Goal: Transaction & Acquisition: Purchase product/service

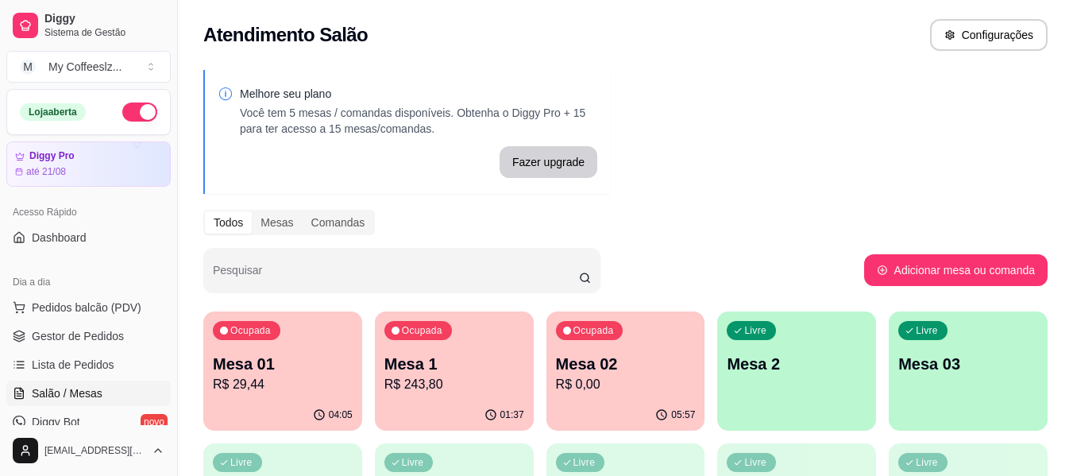
click at [649, 362] on p "Mesa 02" at bounding box center [626, 364] width 140 height 22
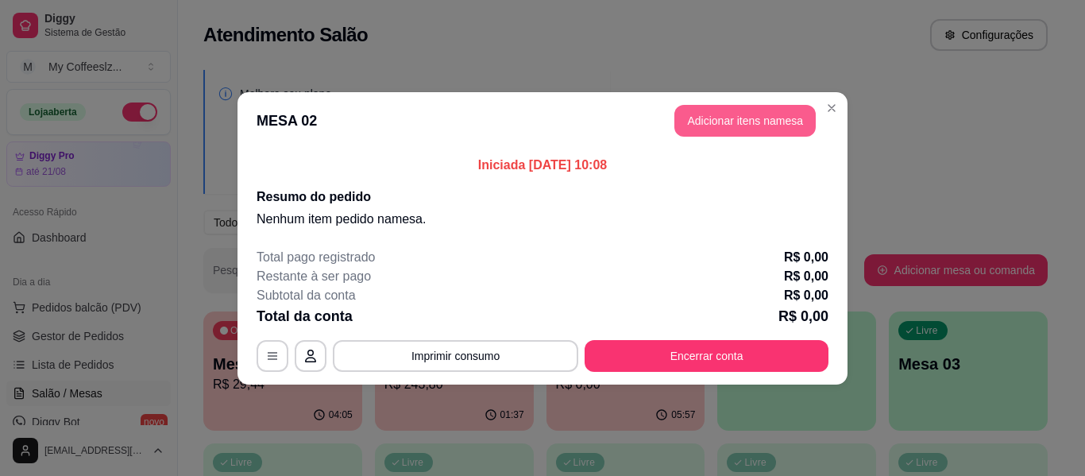
click at [718, 122] on button "Adicionar itens na mesa" at bounding box center [744, 121] width 141 height 32
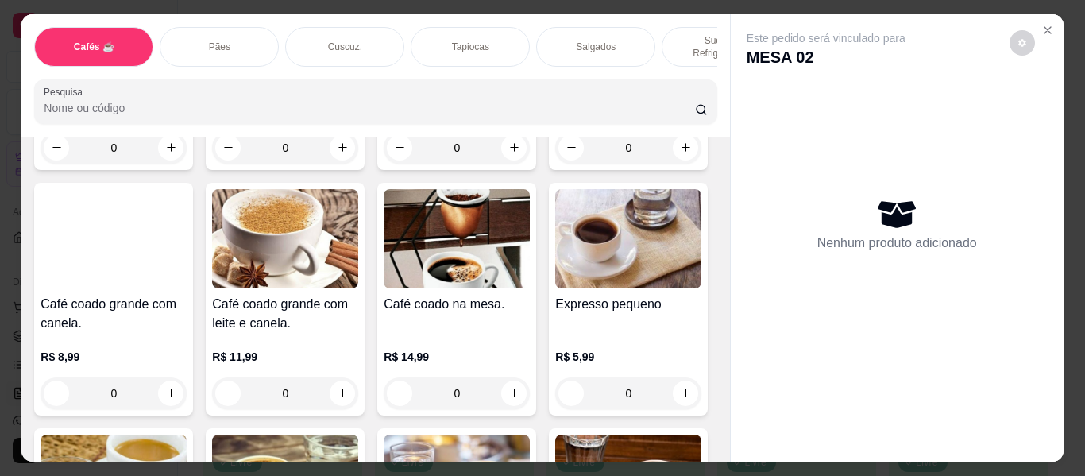
scroll to position [556, 0]
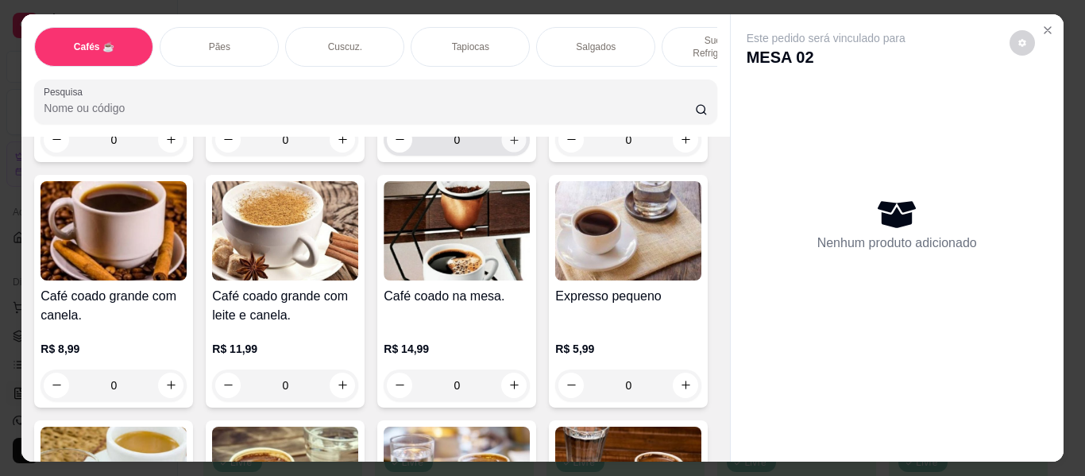
click at [508, 146] on icon "increase-product-quantity" at bounding box center [514, 140] width 12 height 12
type input "1"
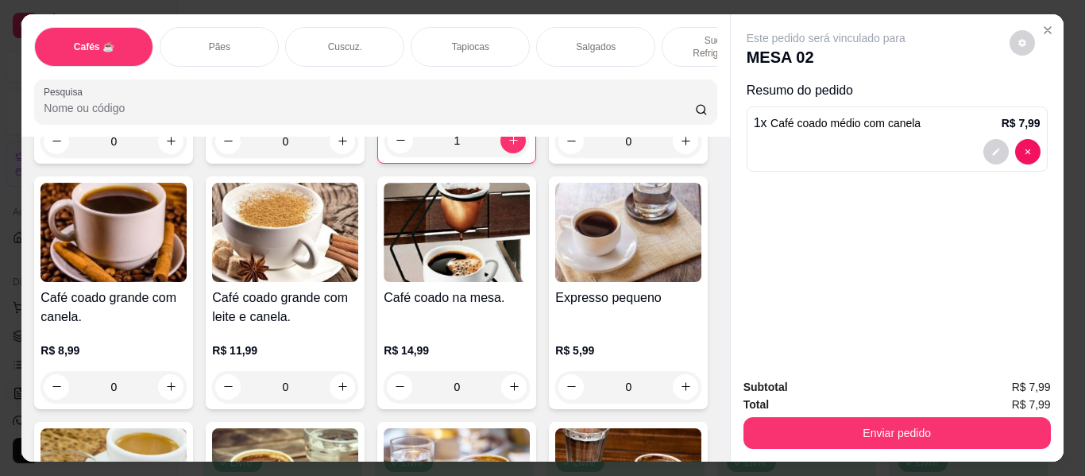
click at [691, 34] on p "Sucos e Refrigerantes" at bounding box center [721, 46] width 92 height 25
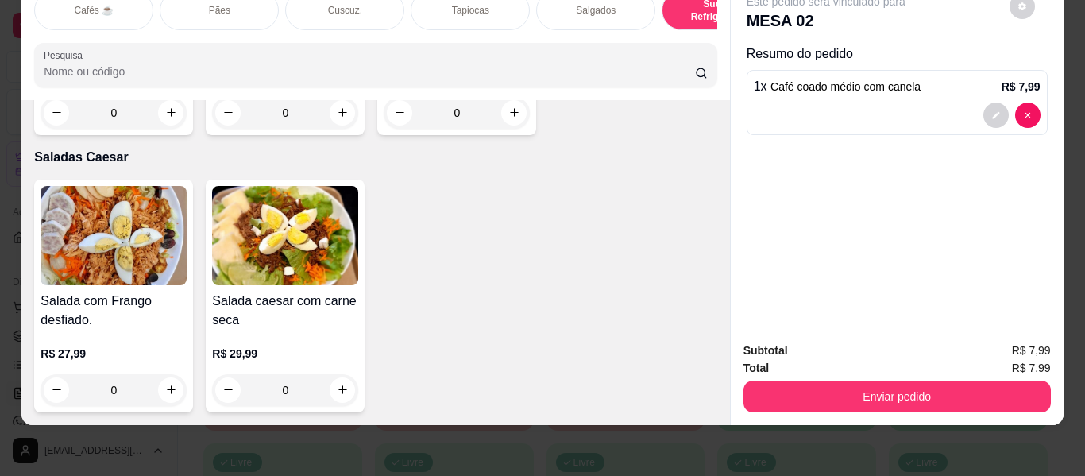
scroll to position [9454, 0]
type input "1"
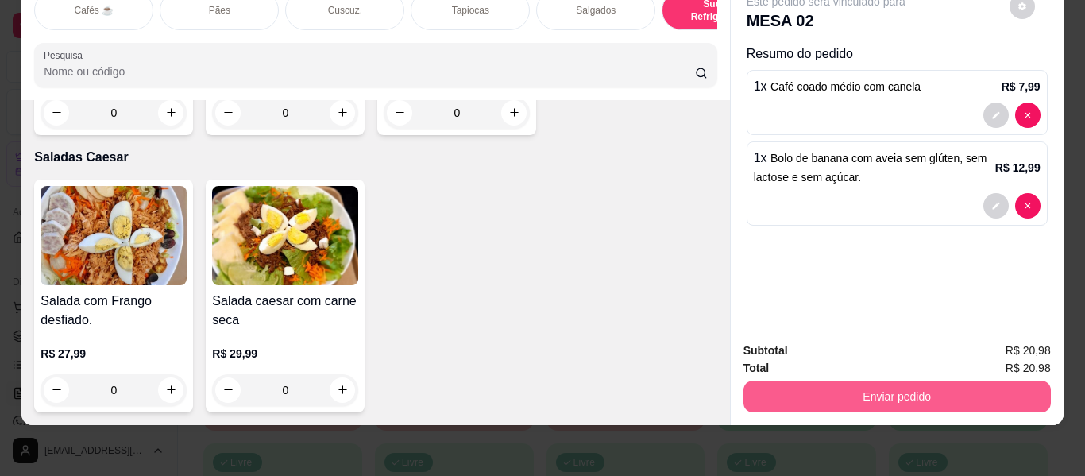
click at [769, 381] on button "Enviar pedido" at bounding box center [896, 396] width 307 height 32
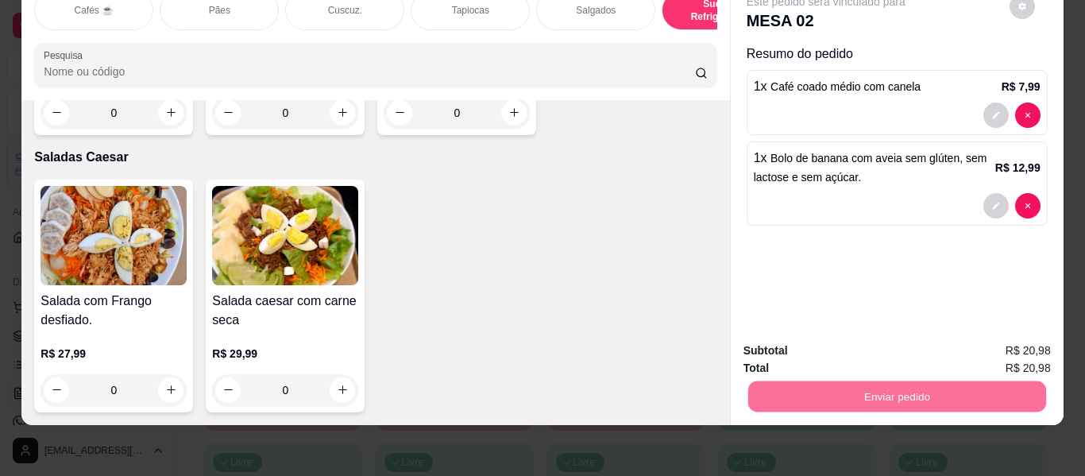
click at [786, 342] on button "Não registrar e enviar pedido" at bounding box center [844, 344] width 160 height 29
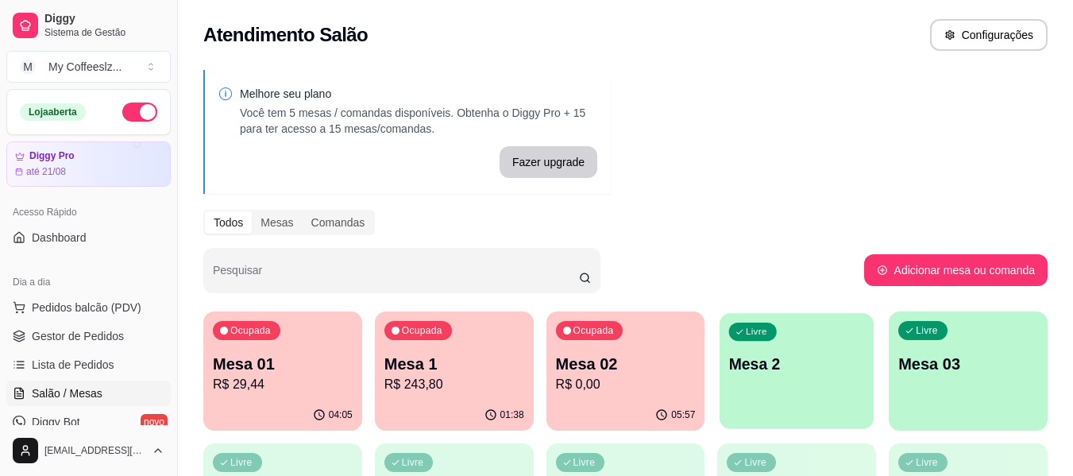
click at [793, 353] on p "Mesa 2" at bounding box center [797, 363] width 136 height 21
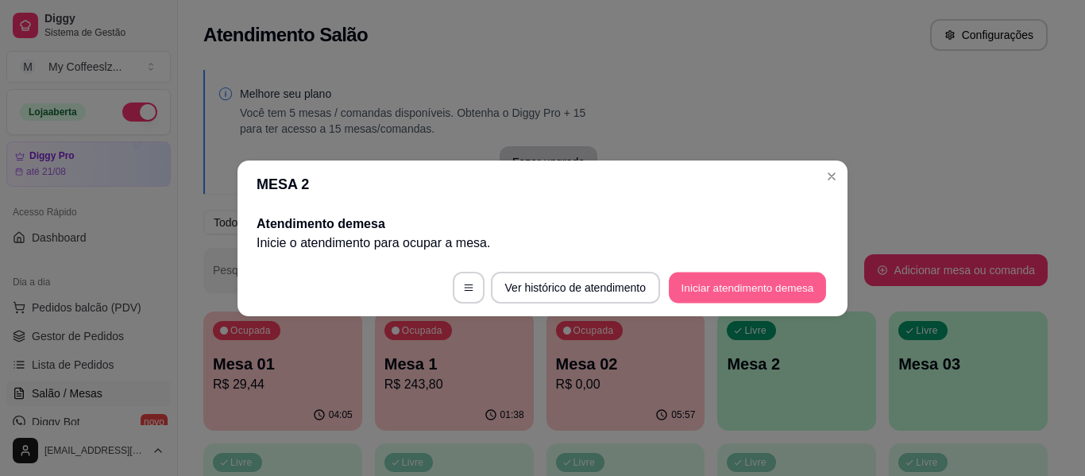
click at [744, 286] on button "Iniciar atendimento de mesa" at bounding box center [747, 287] width 157 height 31
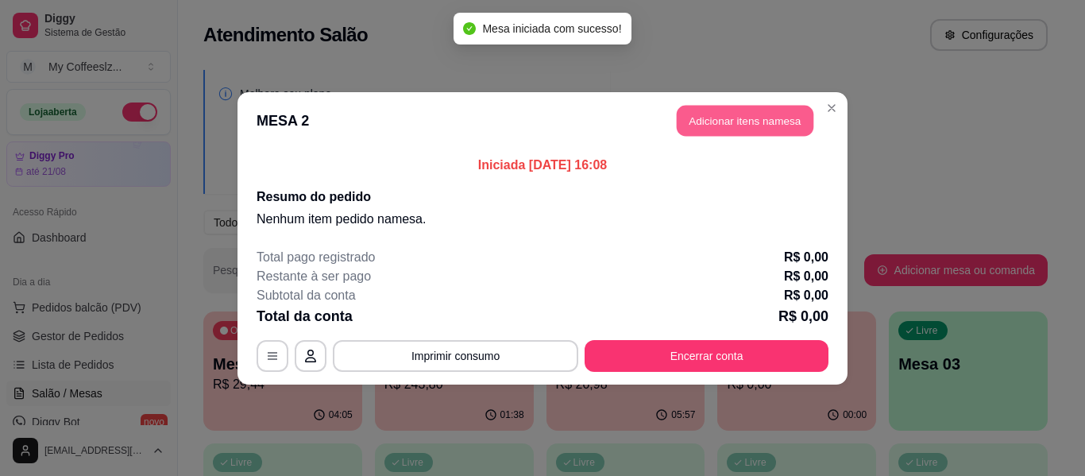
click at [771, 123] on button "Adicionar itens na mesa" at bounding box center [745, 120] width 137 height 31
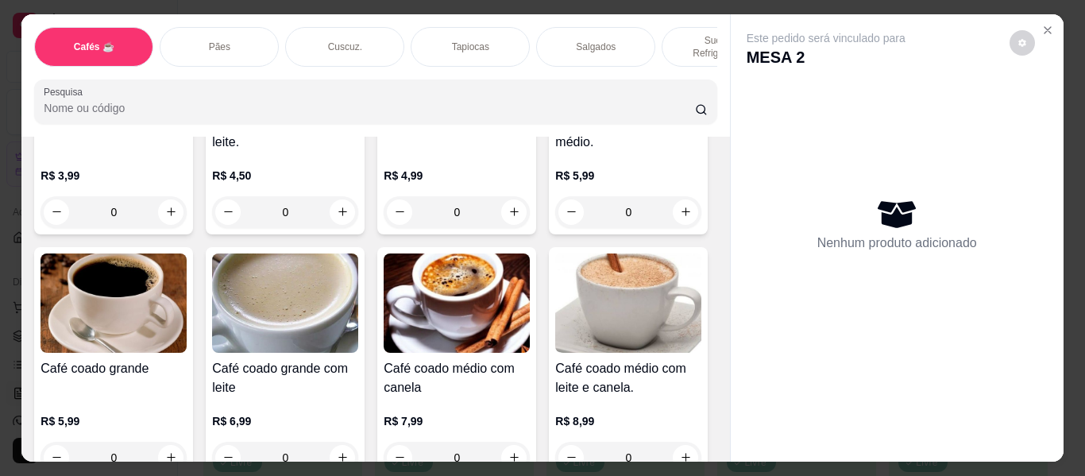
scroll to position [159, 0]
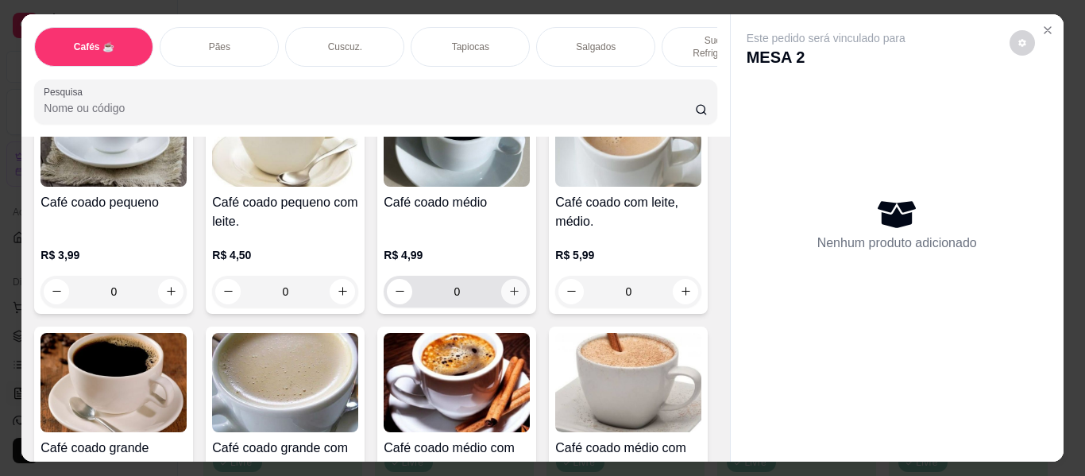
click at [508, 285] on icon "increase-product-quantity" at bounding box center [514, 291] width 12 height 12
type input "1"
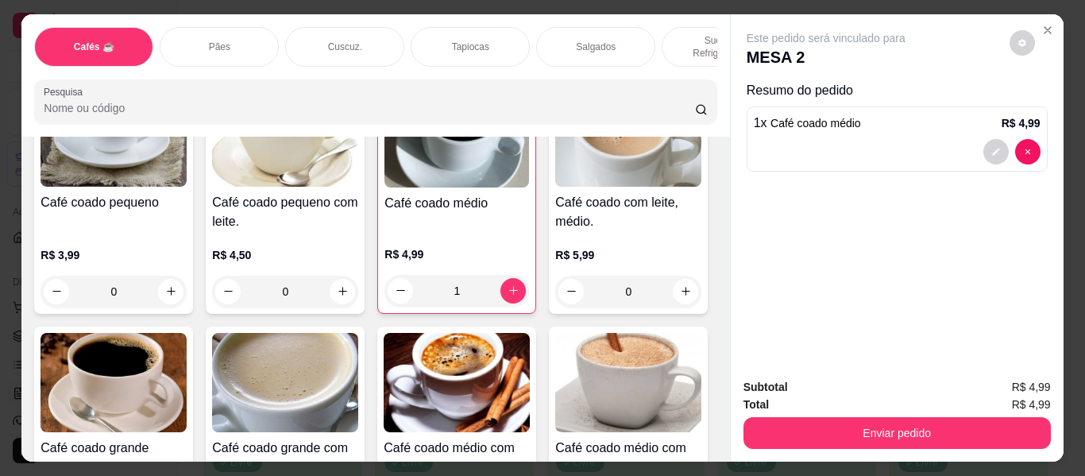
click at [495, 34] on div "Tapiocas" at bounding box center [470, 47] width 119 height 40
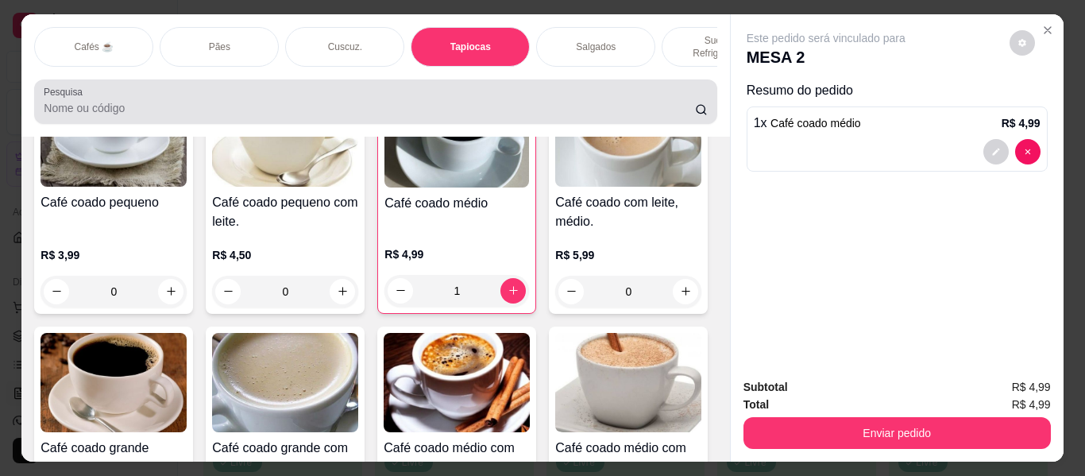
scroll to position [43, 0]
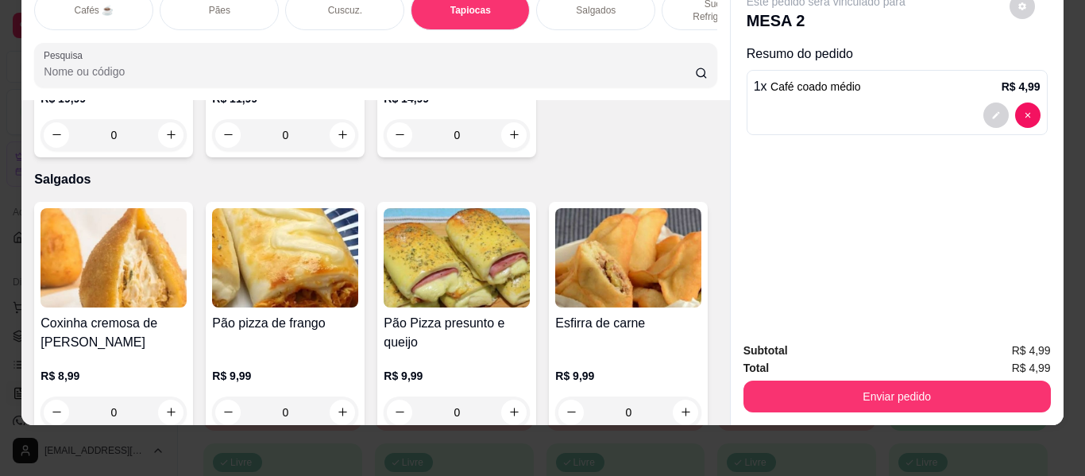
type input "1"
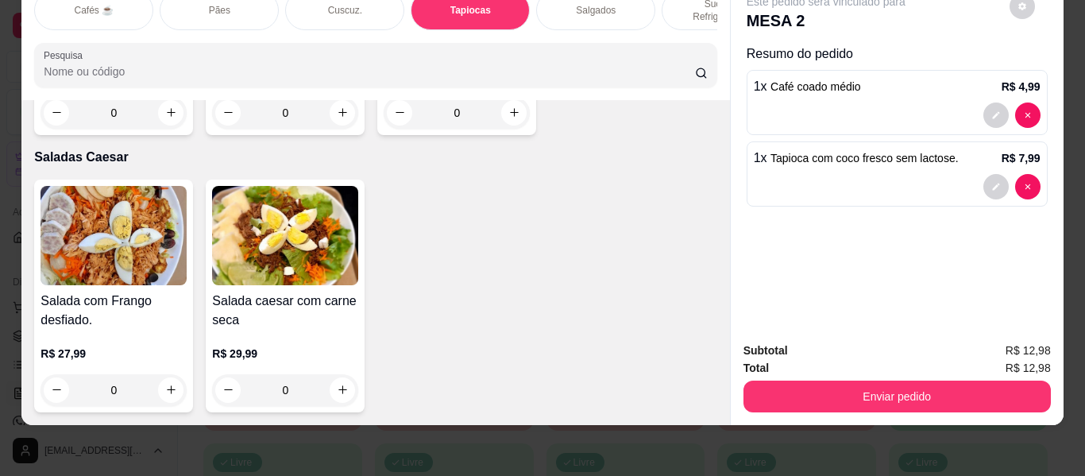
scroll to position [9476, 0]
type input "1"
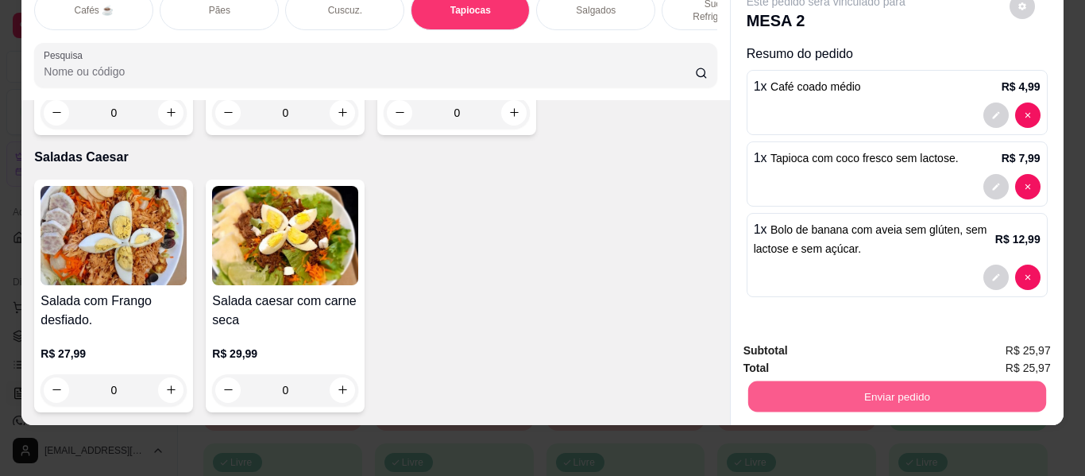
click at [779, 381] on button "Enviar pedido" at bounding box center [896, 396] width 298 height 31
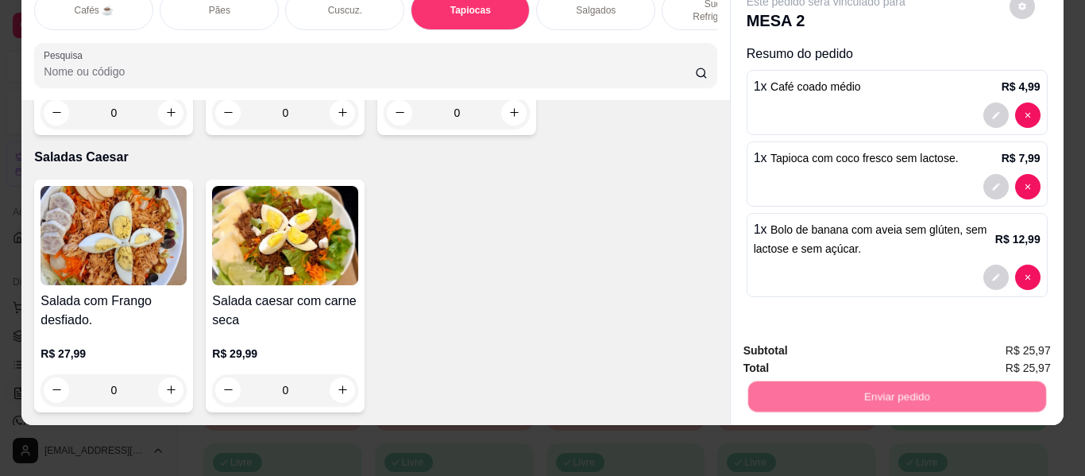
click at [782, 348] on button "Não registrar e enviar pedido" at bounding box center [844, 344] width 160 height 29
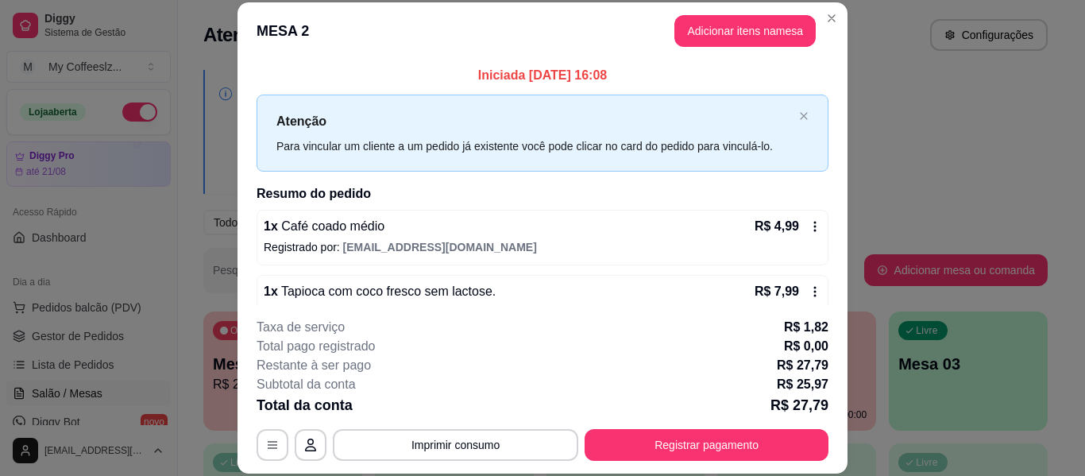
scroll to position [97, 0]
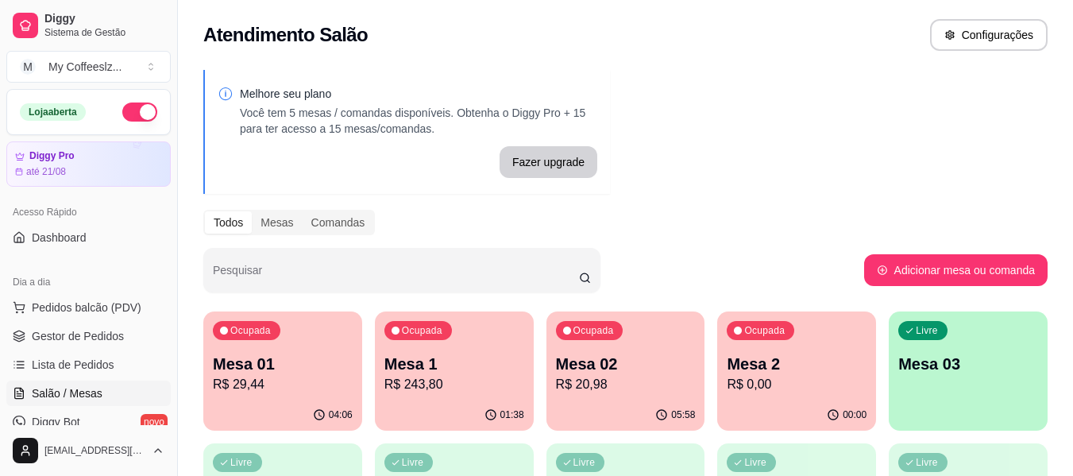
click at [928, 349] on div "Livre Mesa 03" at bounding box center [968, 361] width 159 height 100
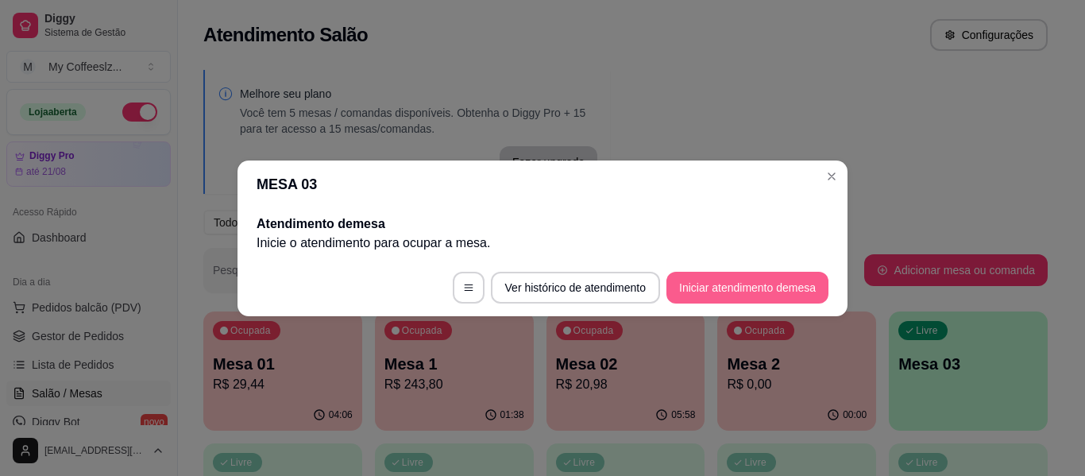
click at [724, 287] on button "Iniciar atendimento de mesa" at bounding box center [747, 288] width 162 height 32
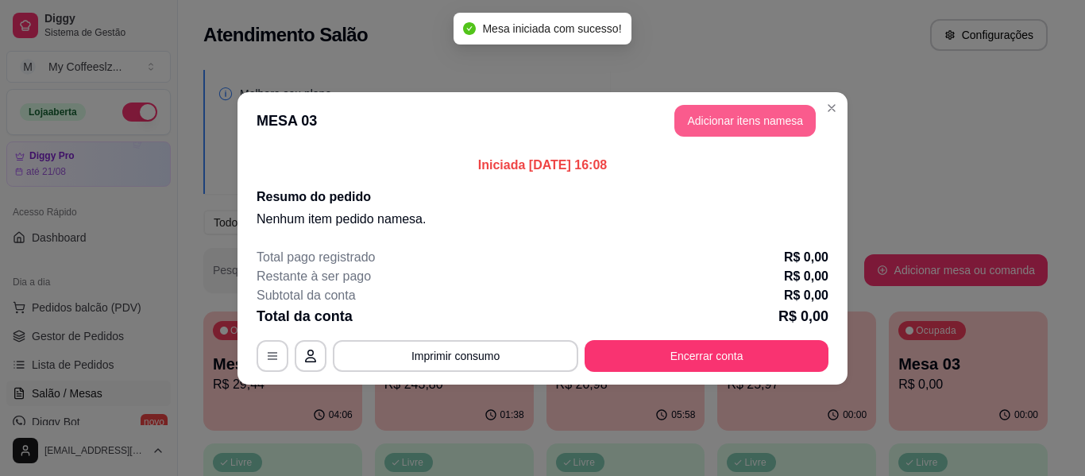
click at [737, 118] on button "Adicionar itens na mesa" at bounding box center [744, 121] width 141 height 32
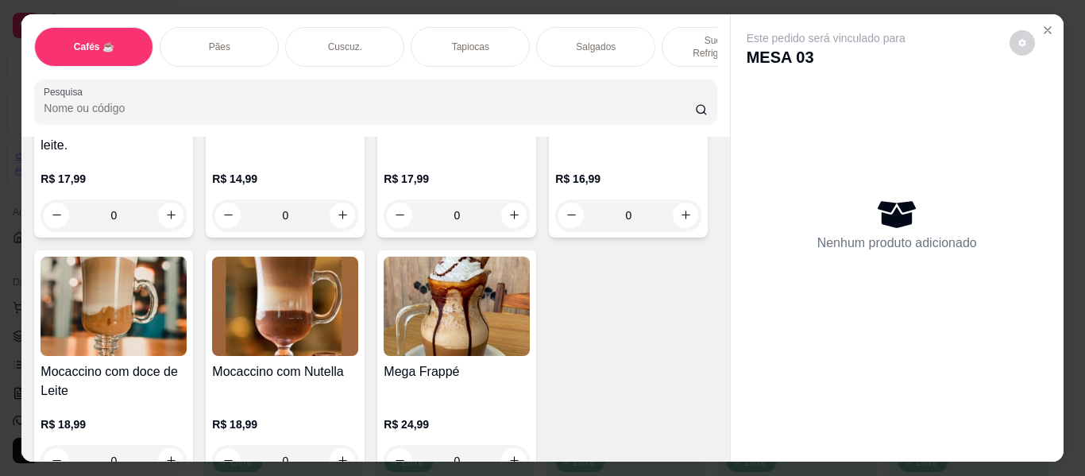
scroll to position [2065, 0]
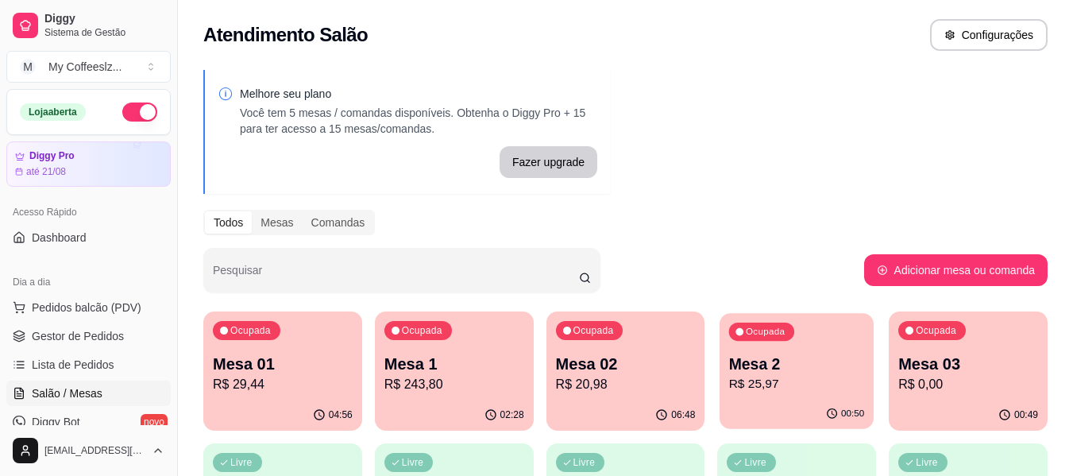
click at [771, 380] on p "R$ 25,97" at bounding box center [797, 384] width 136 height 18
click at [975, 344] on div "Ocupada Mesa 03 R$ 0,00" at bounding box center [968, 355] width 159 height 88
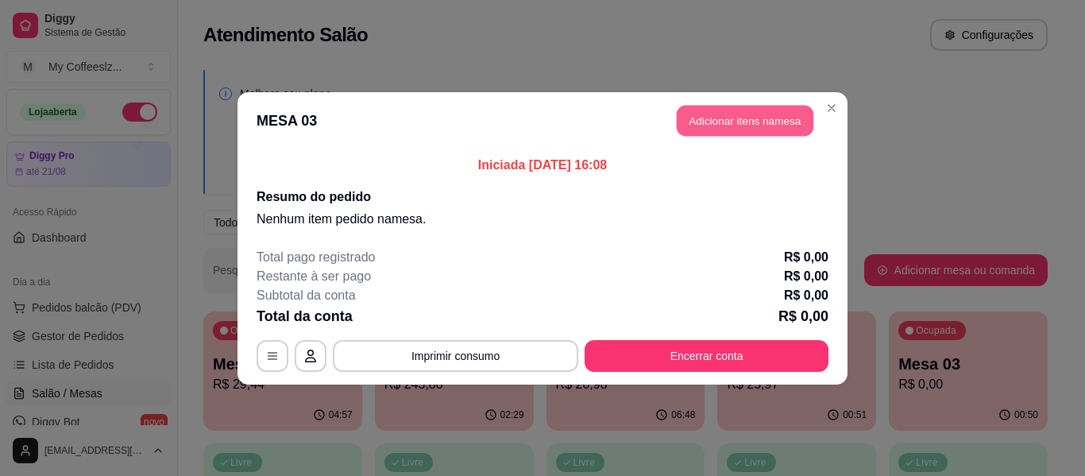
click at [739, 125] on button "Adicionar itens na mesa" at bounding box center [745, 120] width 137 height 31
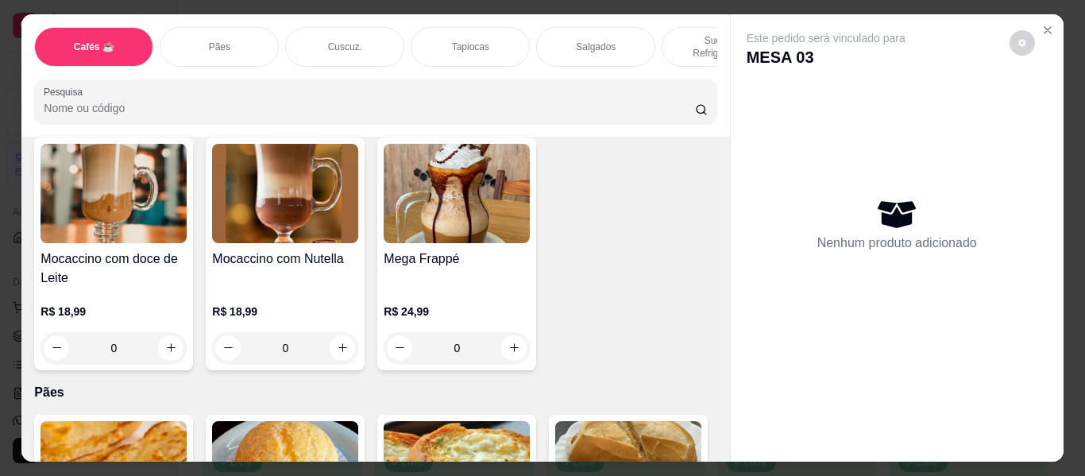
scroll to position [2065, 0]
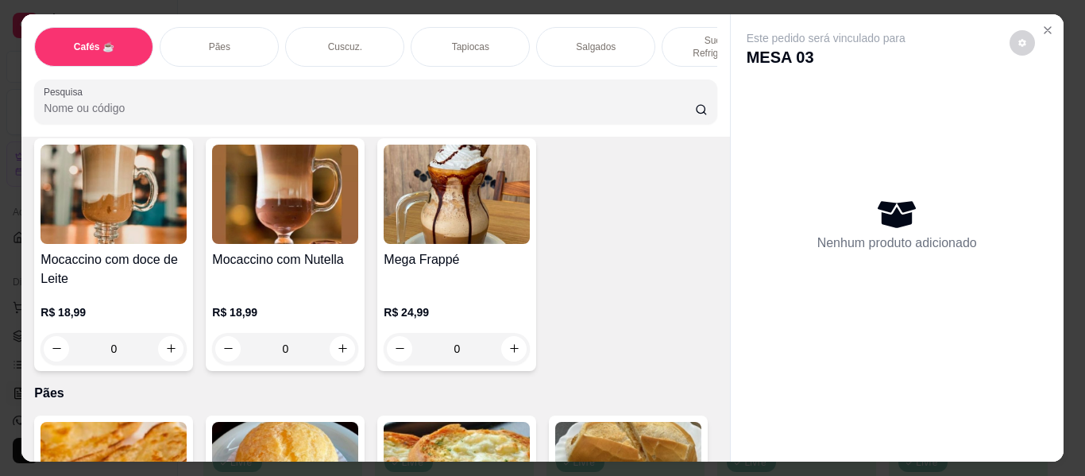
click at [1041, 24] on icon "Close" at bounding box center [1047, 30] width 13 height 13
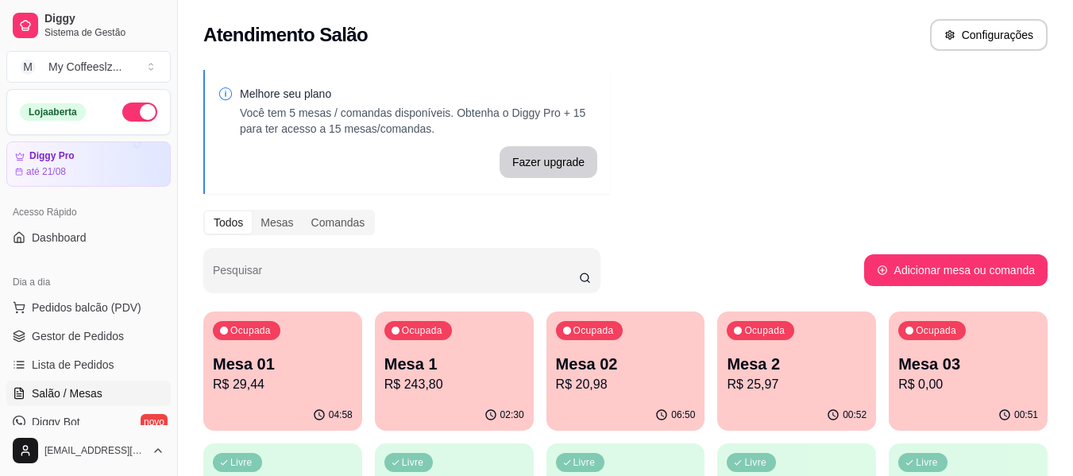
click at [936, 325] on p "Ocupada" at bounding box center [936, 330] width 40 height 13
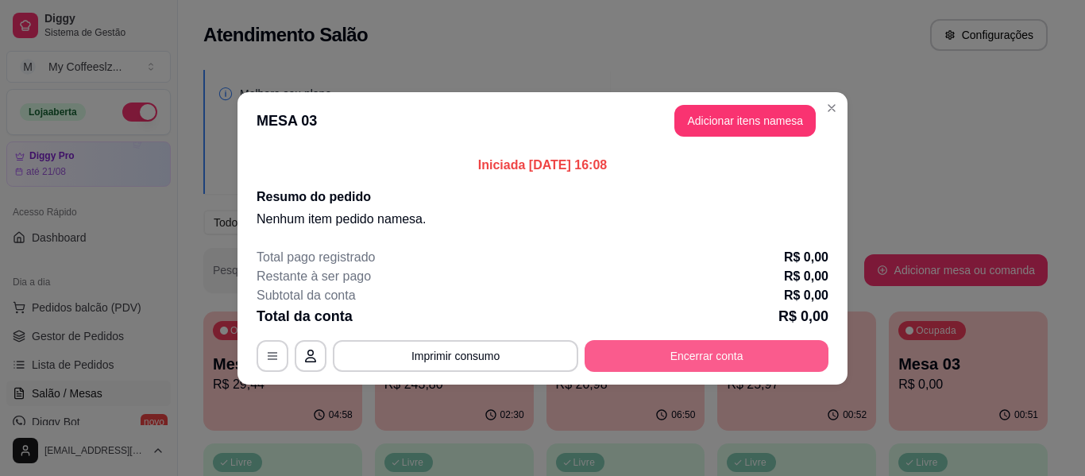
click at [771, 353] on button "Encerrar conta" at bounding box center [706, 356] width 244 height 32
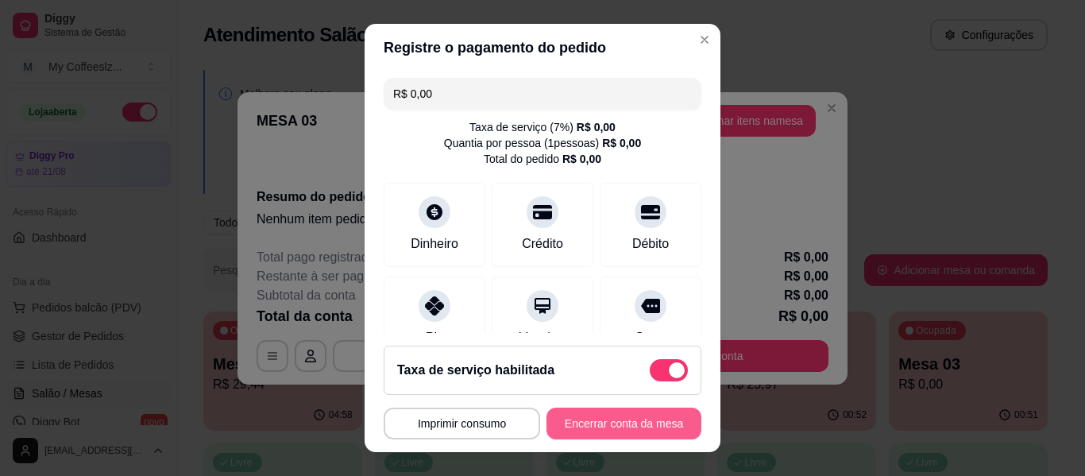
click at [625, 428] on button "Encerrar conta da mesa" at bounding box center [623, 423] width 155 height 32
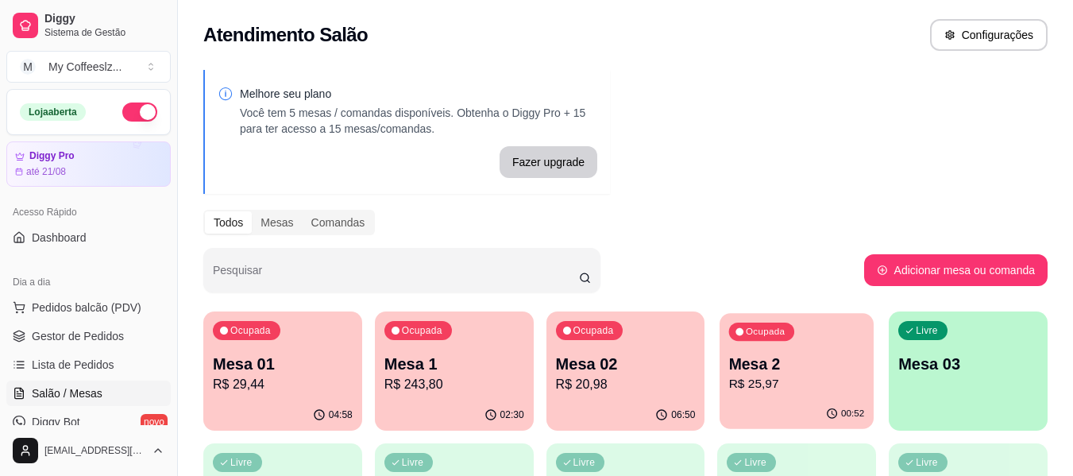
click at [814, 389] on p "R$ 25,97" at bounding box center [797, 384] width 136 height 18
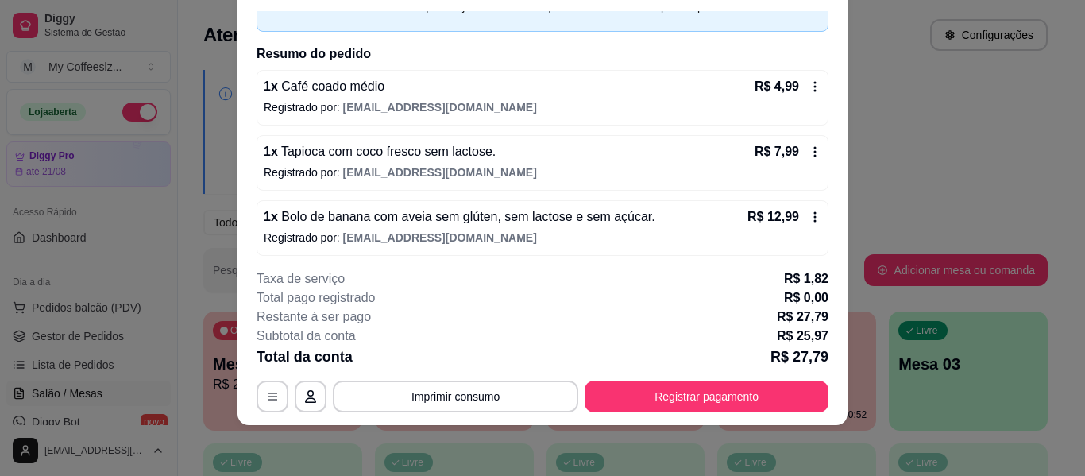
scroll to position [97, 0]
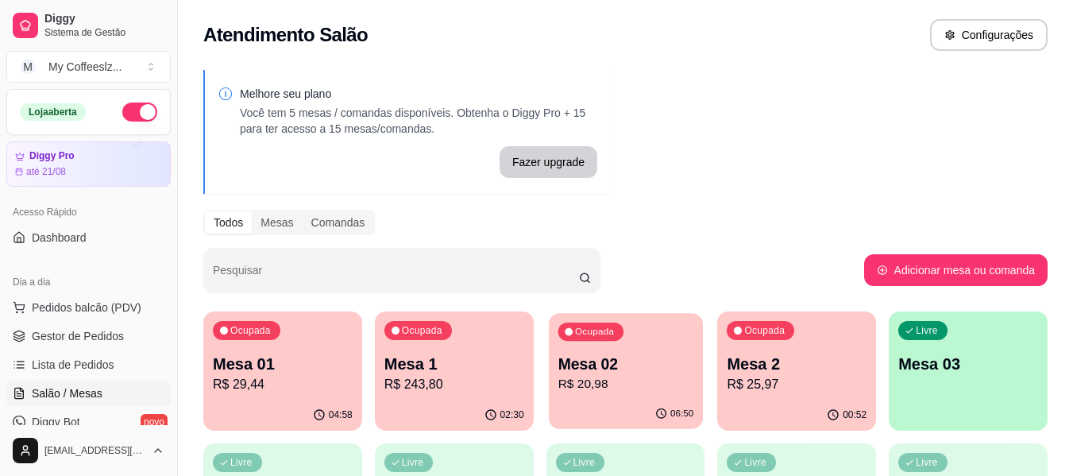
click at [656, 369] on p "Mesa 02" at bounding box center [625, 363] width 136 height 21
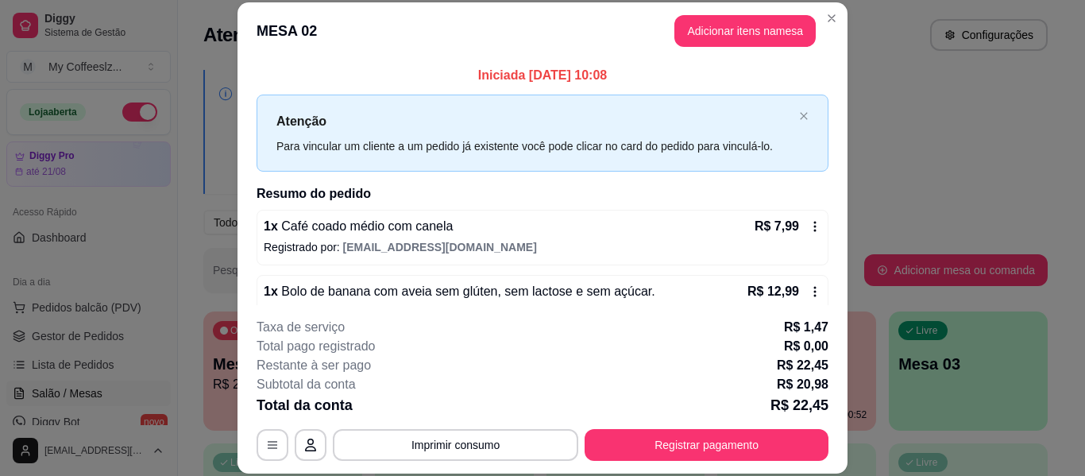
scroll to position [32, 0]
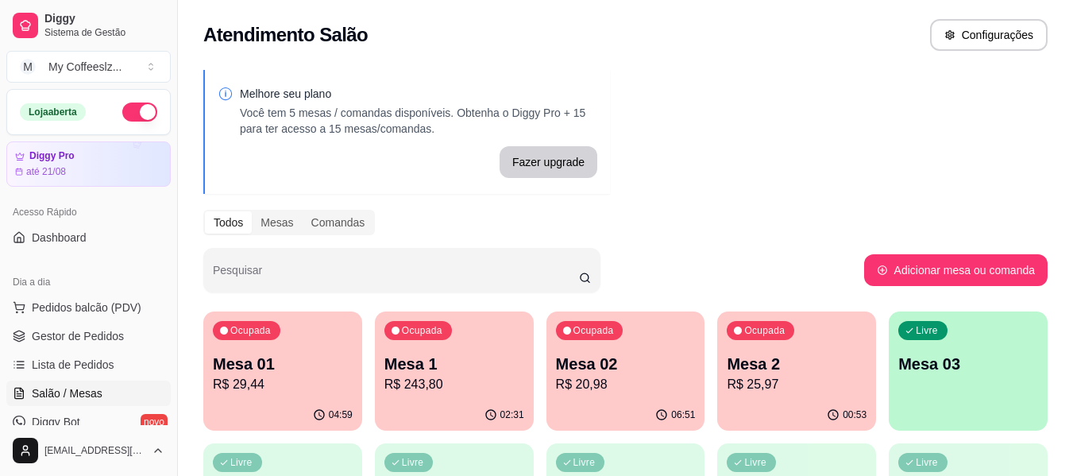
click at [779, 366] on p "Mesa 2" at bounding box center [797, 364] width 140 height 22
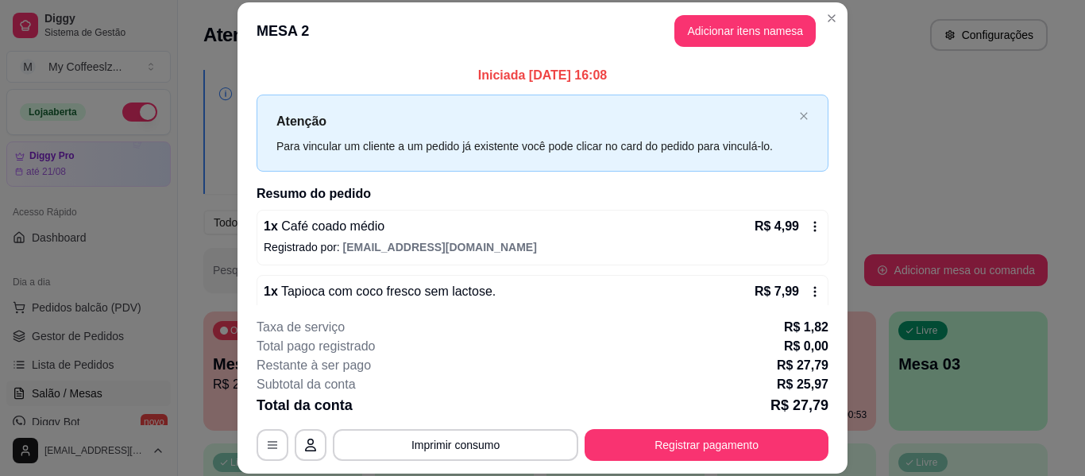
scroll to position [79, 0]
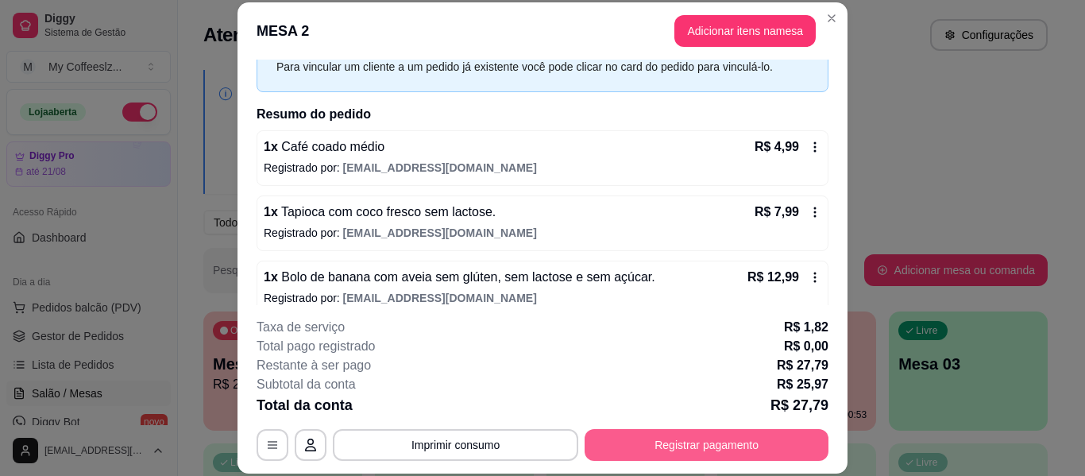
click at [671, 453] on button "Registrar pagamento" at bounding box center [706, 445] width 244 height 32
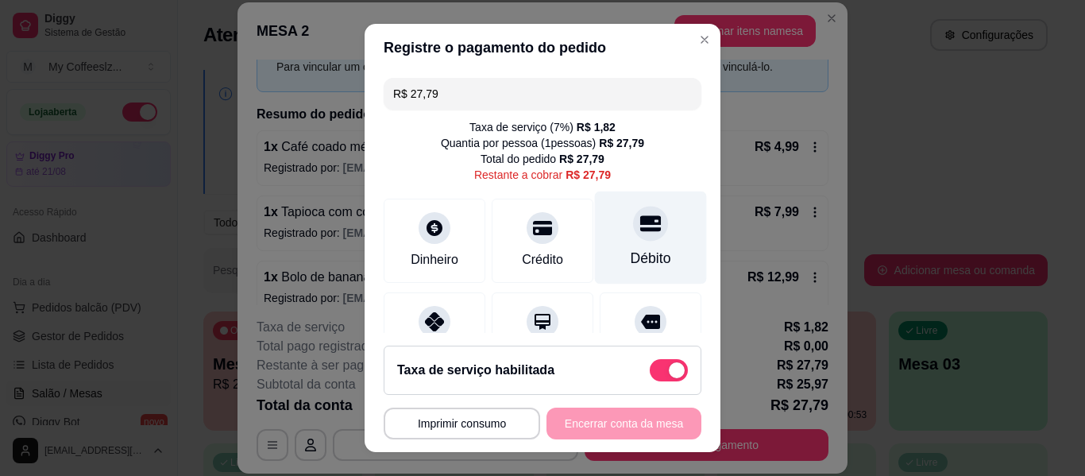
click at [636, 256] on div "Débito" at bounding box center [651, 258] width 40 height 21
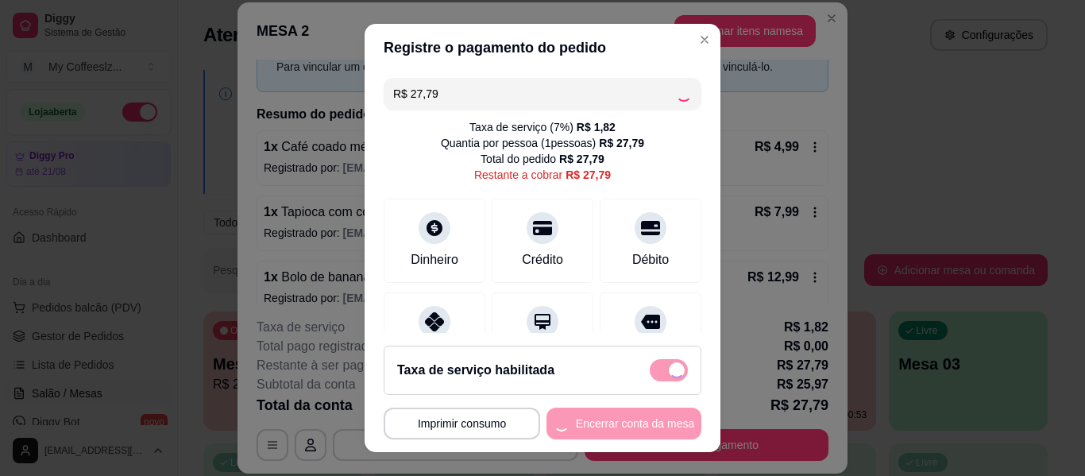
type input "R$ 0,00"
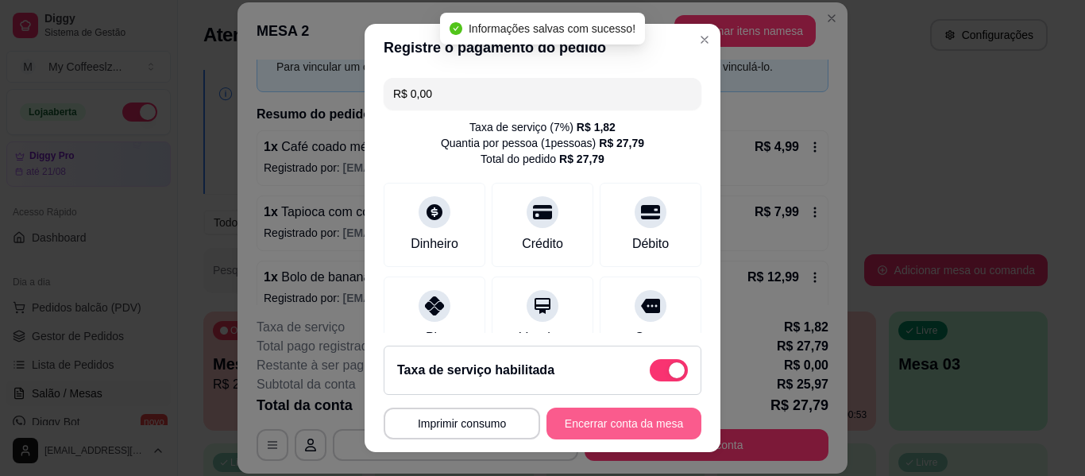
click at [554, 426] on button "Encerrar conta da mesa" at bounding box center [623, 423] width 155 height 32
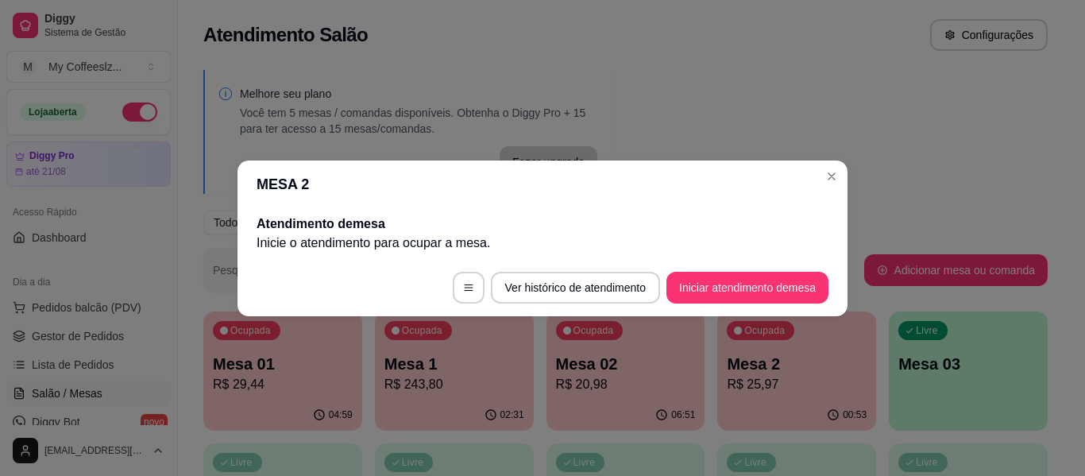
scroll to position [0, 0]
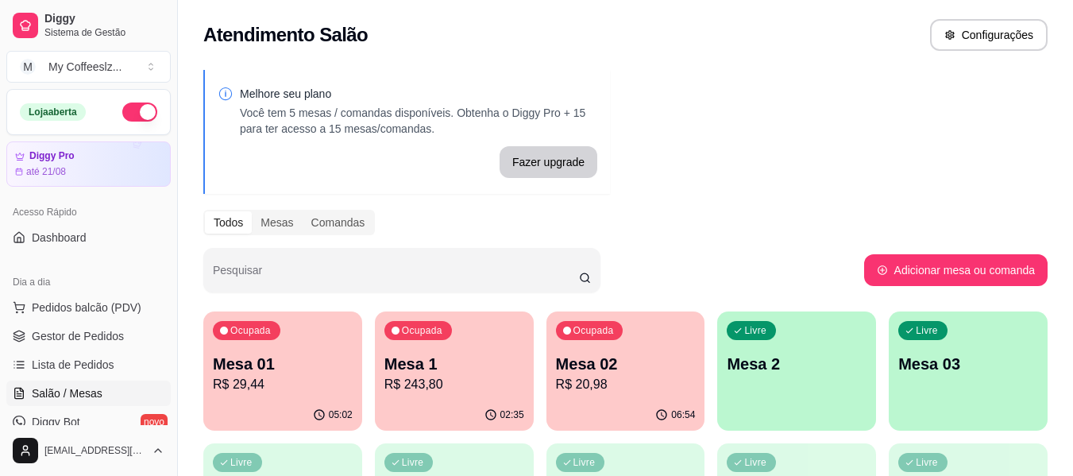
click at [639, 345] on div "Ocupada Mesa 02 R$ 20,98" at bounding box center [625, 355] width 159 height 88
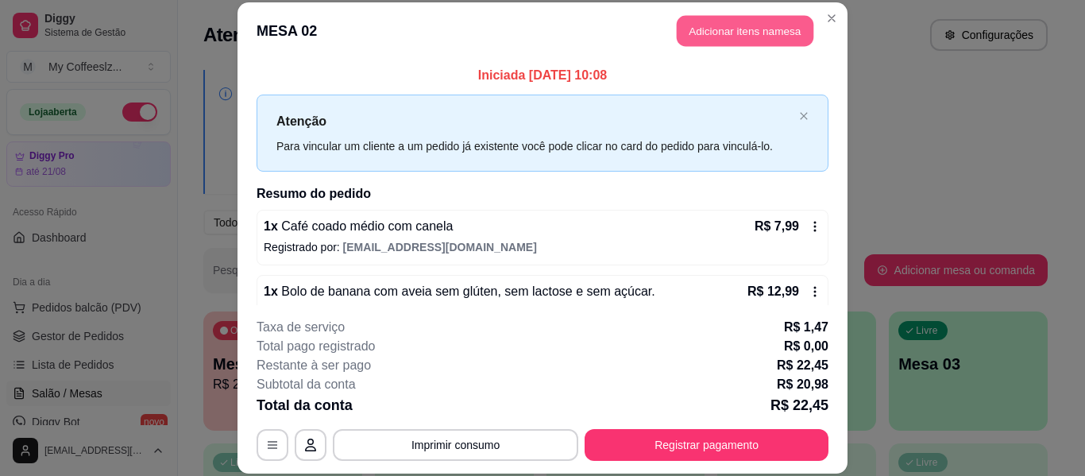
click at [696, 24] on button "Adicionar itens na mesa" at bounding box center [745, 31] width 137 height 31
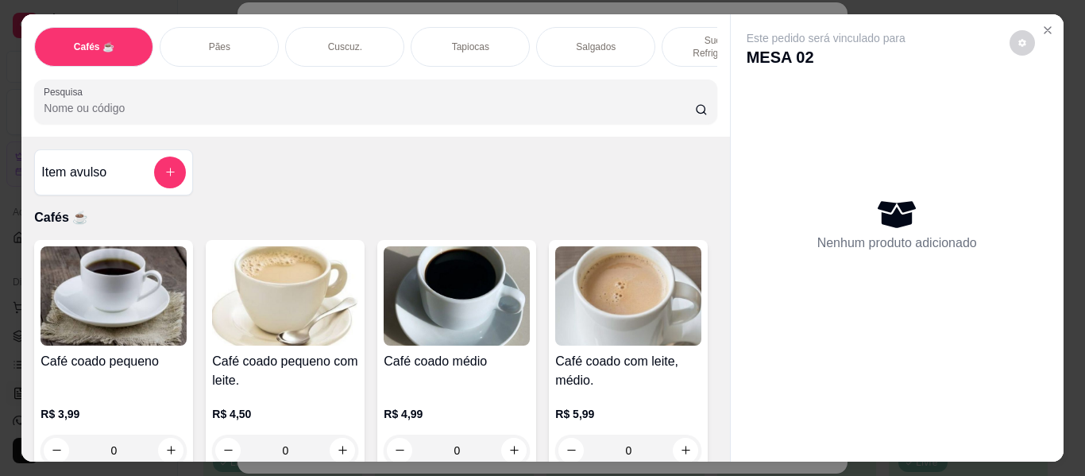
click at [677, 34] on p "Sucos e Refrigerantes" at bounding box center [721, 46] width 92 height 25
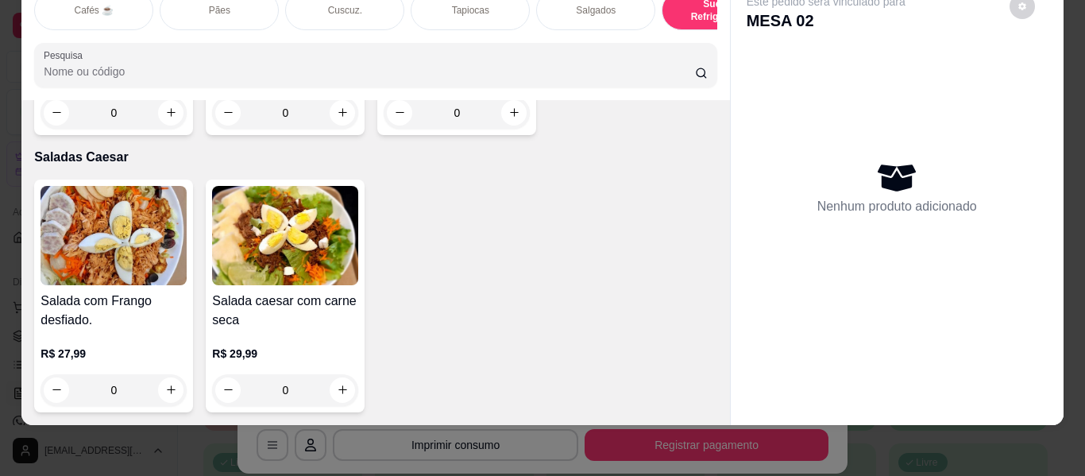
scroll to position [9691, 0]
type input "1"
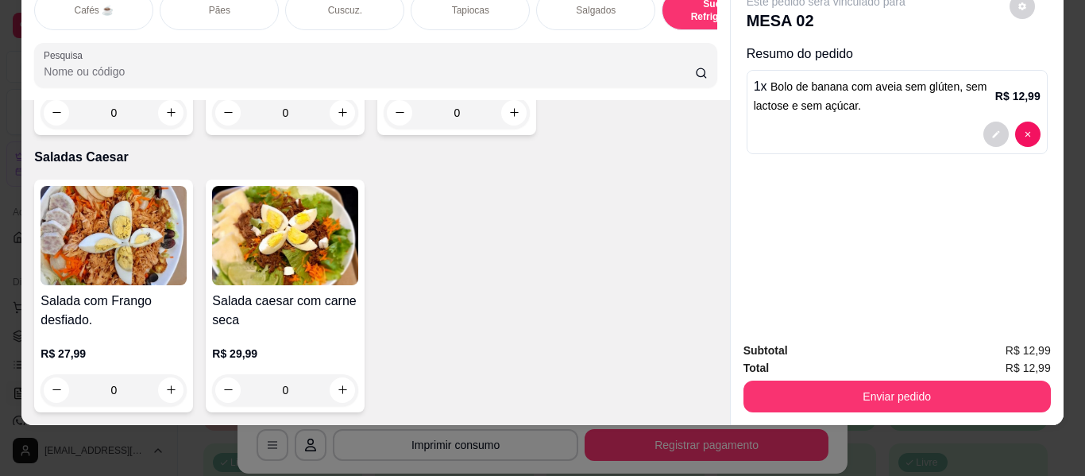
scroll to position [9692, 0]
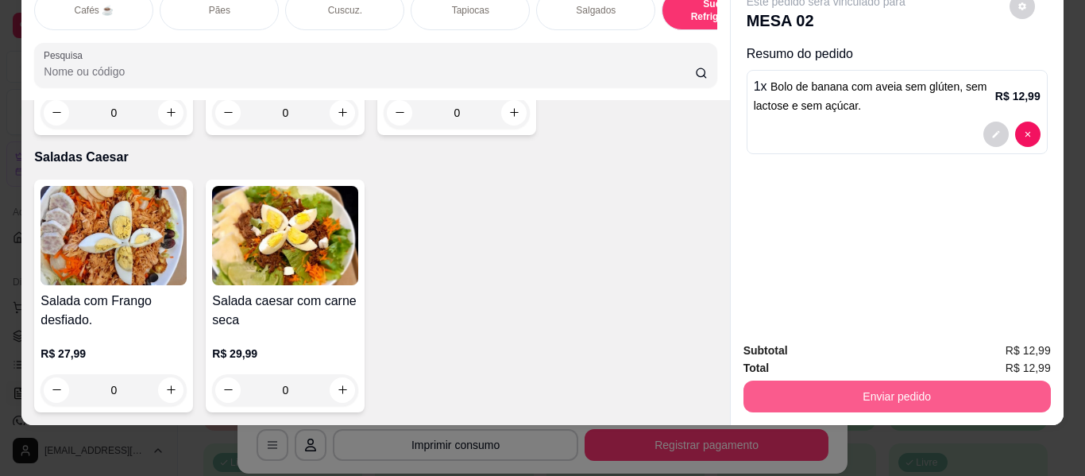
click at [815, 389] on button "Enviar pedido" at bounding box center [896, 396] width 307 height 32
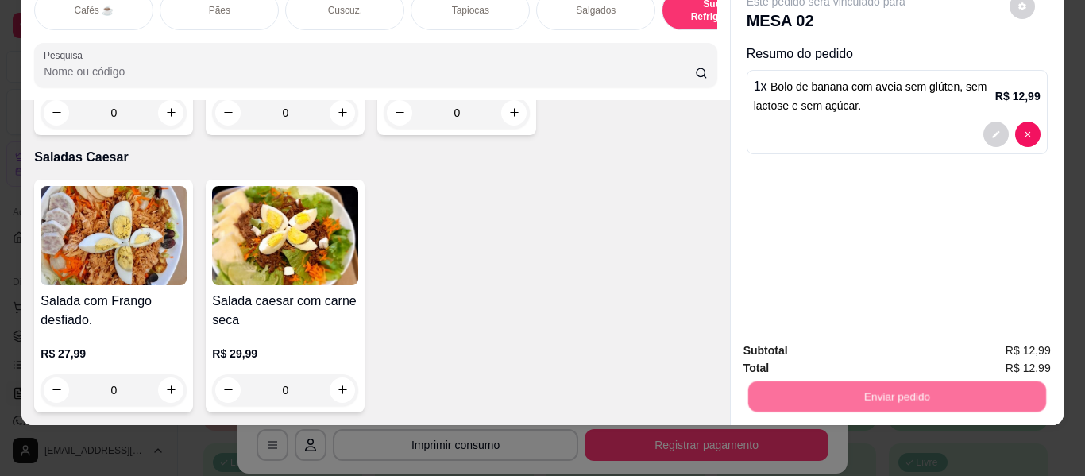
click at [800, 341] on button "Não registrar e enviar pedido" at bounding box center [844, 345] width 165 height 30
